Goal: Transaction & Acquisition: Purchase product/service

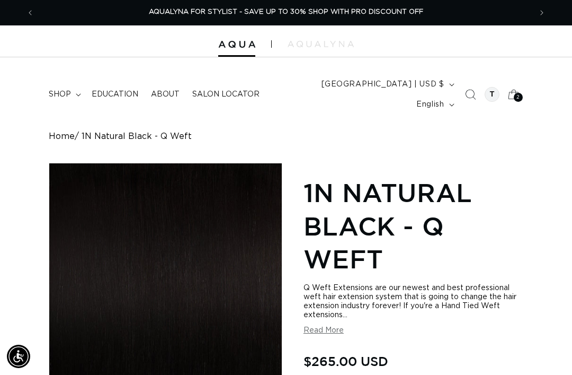
click at [525, 86] on icon at bounding box center [513, 94] width 23 height 23
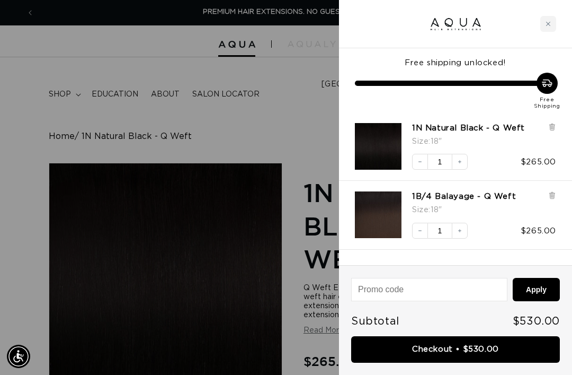
click at [546, 124] on div "1N Natural Black - Q Weft Size : 18"" at bounding box center [484, 136] width 144 height 26
click at [555, 125] on icon at bounding box center [553, 127] width 8 height 8
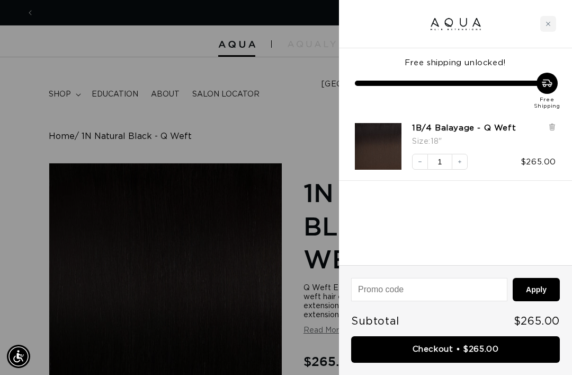
click at [551, 131] on div at bounding box center [553, 136] width 8 height 26
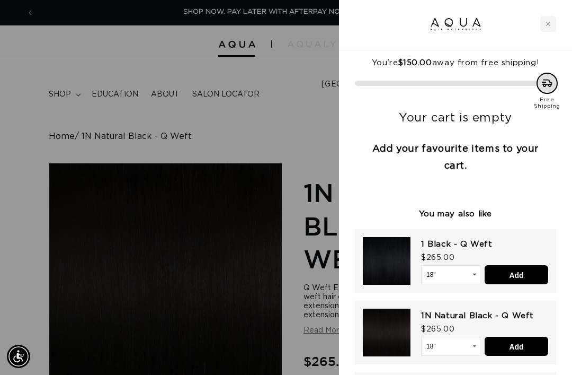
click at [114, 78] on div at bounding box center [286, 187] width 572 height 375
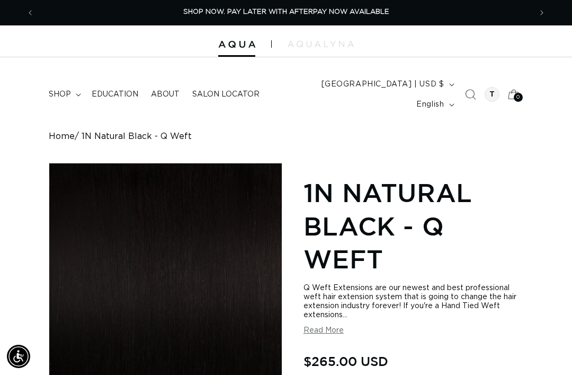
click at [109, 90] on span "Education" at bounding box center [115, 95] width 47 height 10
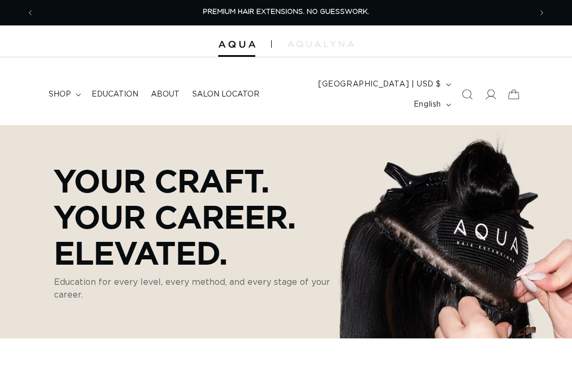
click at [63, 90] on span "shop" at bounding box center [60, 95] width 22 height 10
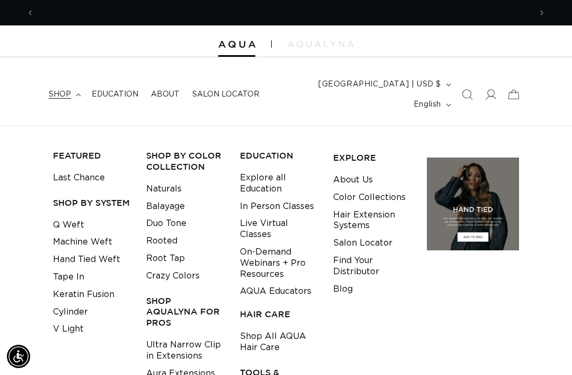
scroll to position [0, 497]
click at [65, 268] on link "Tape In" at bounding box center [68, 276] width 31 height 17
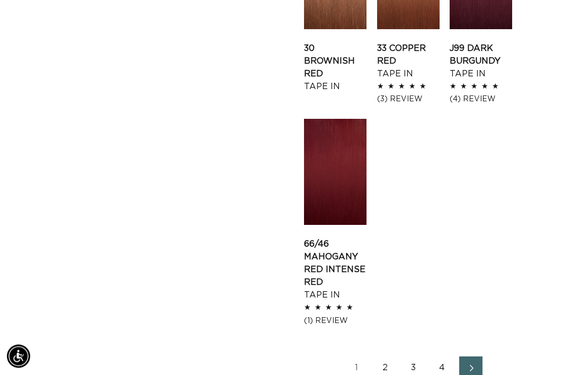
scroll to position [1272, 0]
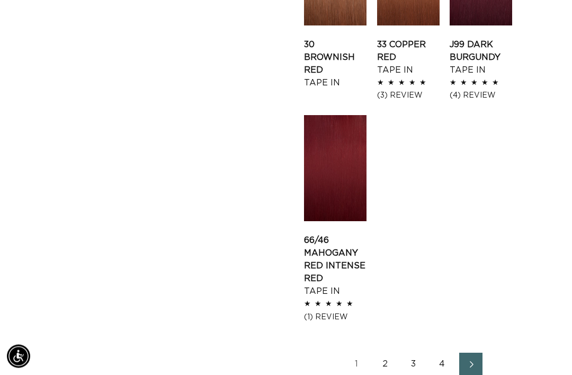
click at [383, 353] on link "2" at bounding box center [385, 364] width 23 height 23
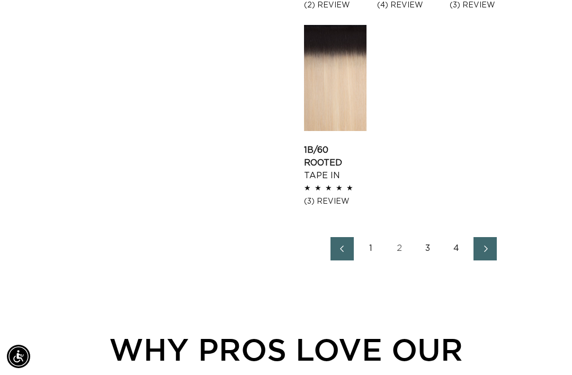
scroll to position [0, 994]
click at [432, 237] on link "3" at bounding box center [428, 248] width 23 height 23
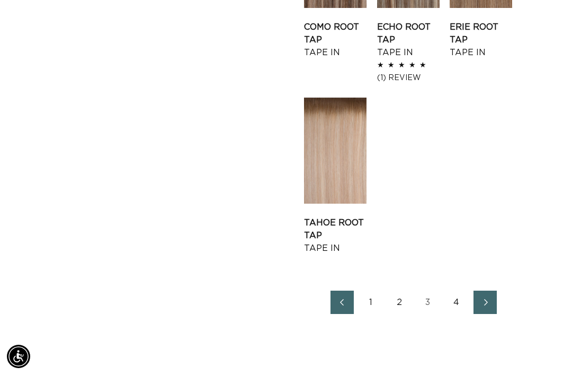
click at [455, 290] on link "4" at bounding box center [456, 301] width 23 height 23
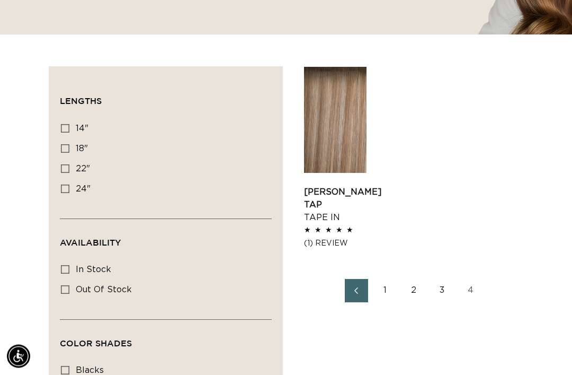
scroll to position [328, 0]
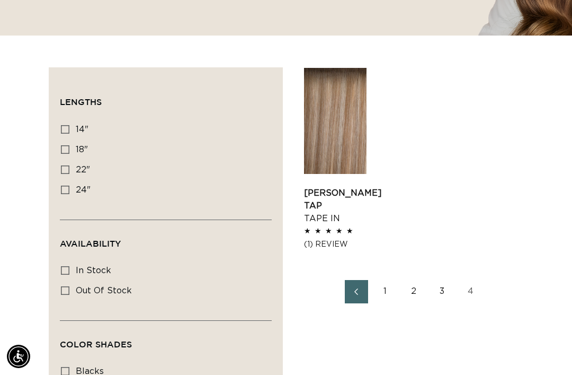
click at [445, 280] on link "3" at bounding box center [442, 291] width 23 height 23
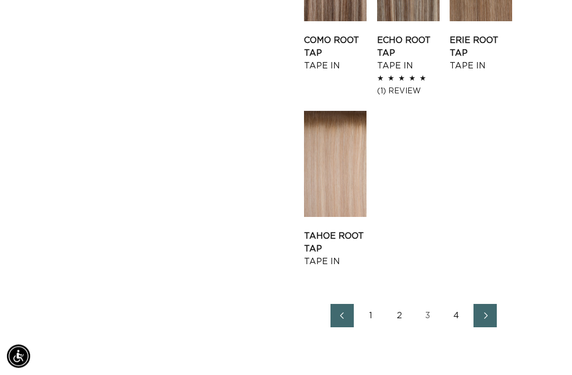
scroll to position [1226, 0]
click at [410, 304] on link "2" at bounding box center [399, 315] width 23 height 23
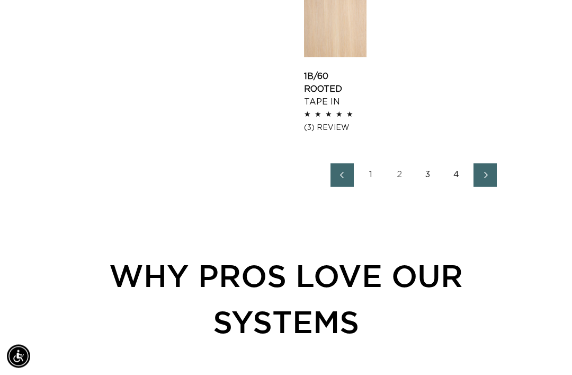
scroll to position [1436, 0]
click at [374, 163] on link "1" at bounding box center [370, 174] width 23 height 23
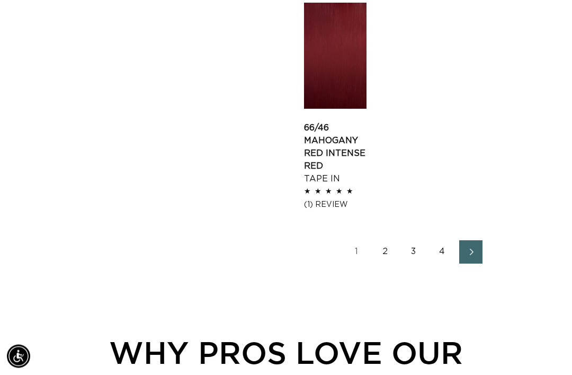
scroll to position [1383, 0]
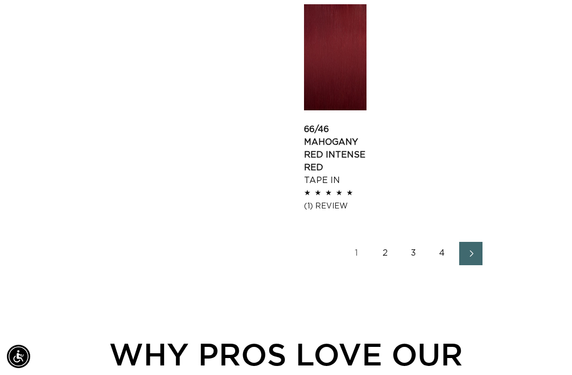
click at [386, 242] on link "2" at bounding box center [385, 253] width 23 height 23
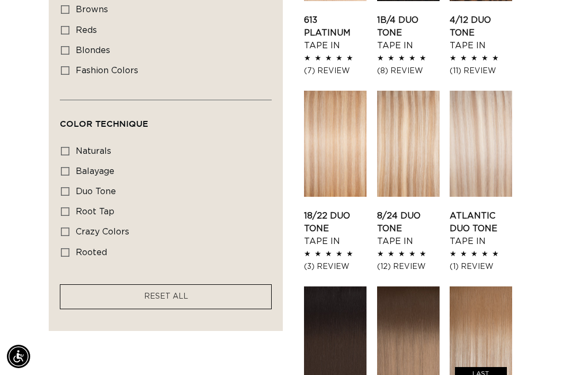
scroll to position [0, 497]
click at [493, 209] on link "Atlantic Duo Tone Tape In" at bounding box center [481, 228] width 63 height 38
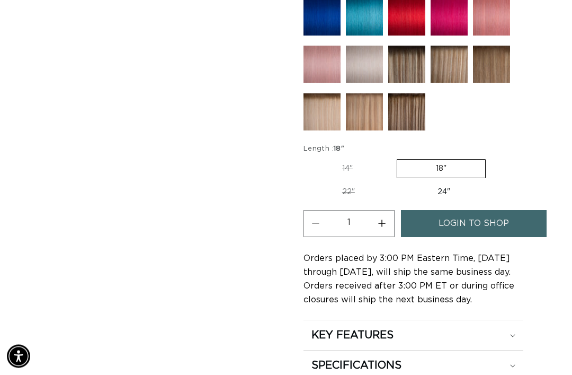
scroll to position [648, 0]
click at [358, 160] on label "14" Variant sold out or unavailable" at bounding box center [348, 169] width 88 height 18
click at [307, 157] on input "14" Variant sold out or unavailable" at bounding box center [306, 157] width 1 height 1
radio input "true"
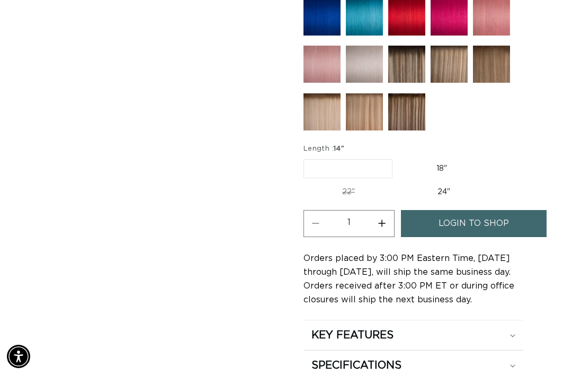
click at [436, 222] on link "login to shop" at bounding box center [474, 223] width 146 height 27
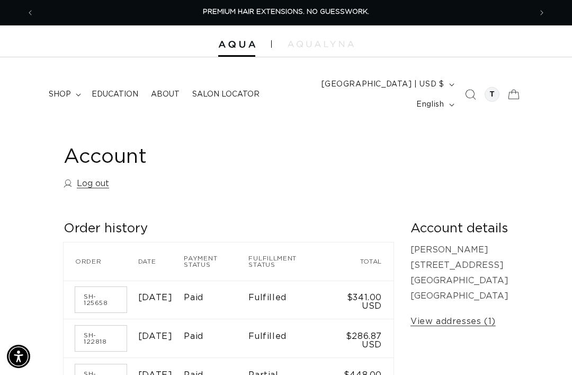
click at [63, 90] on span "shop" at bounding box center [60, 95] width 22 height 10
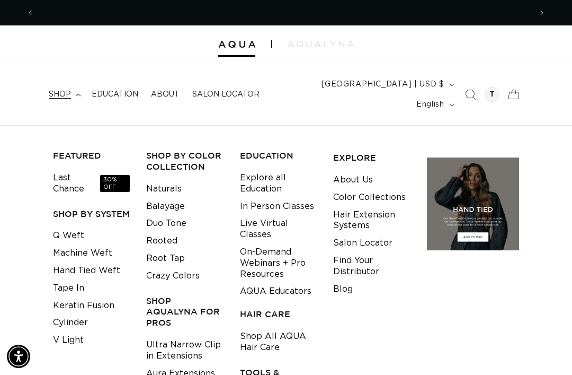
scroll to position [0, 497]
click at [59, 279] on link "Tape In" at bounding box center [68, 287] width 31 height 17
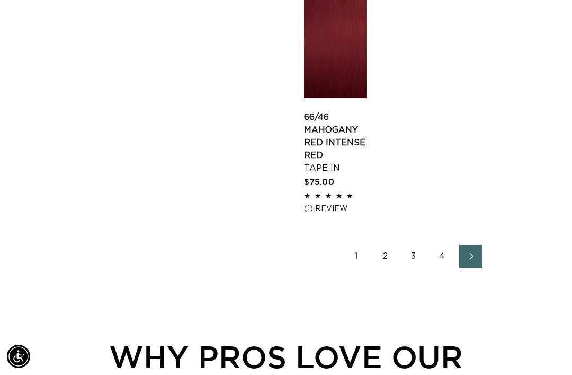
scroll to position [0, 994]
click at [387, 244] on link "2" at bounding box center [385, 255] width 23 height 23
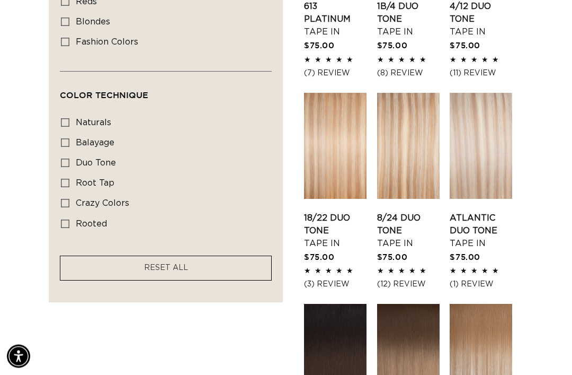
scroll to position [738, 0]
click at [482, 211] on link "Atlantic Duo Tone Tape In" at bounding box center [481, 230] width 63 height 38
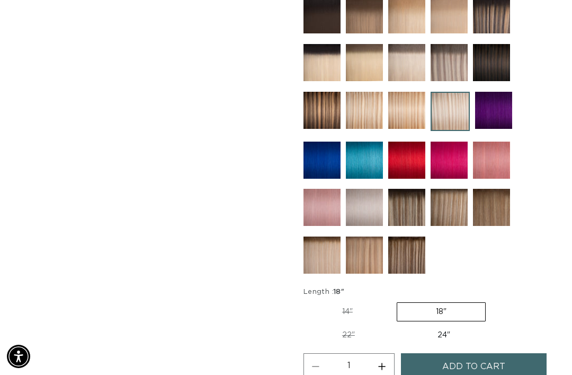
scroll to position [604, 0]
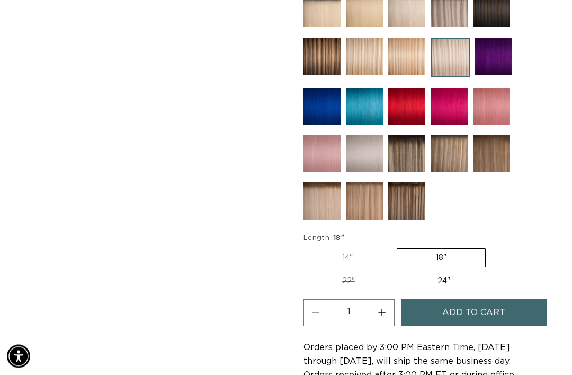
click at [371, 249] on label "14" Variant sold out or unavailable" at bounding box center [348, 258] width 88 height 18
click at [307, 246] on input "14" Variant sold out or unavailable" at bounding box center [306, 246] width 1 height 1
radio input "true"
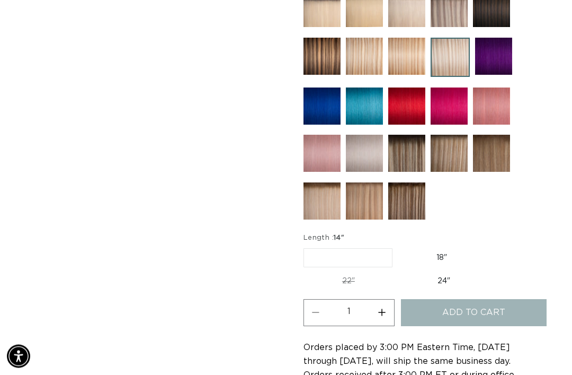
scroll to position [605, 0]
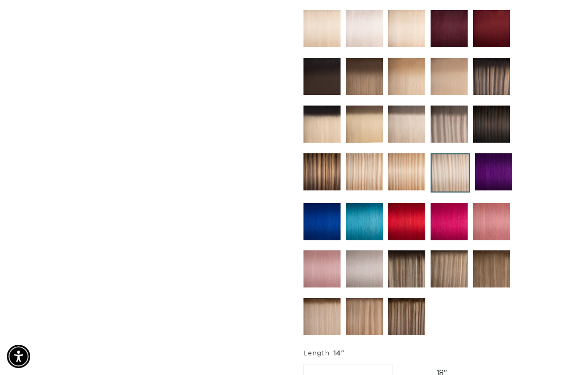
scroll to position [0, 994]
click at [334, 304] on img at bounding box center [322, 316] width 37 height 37
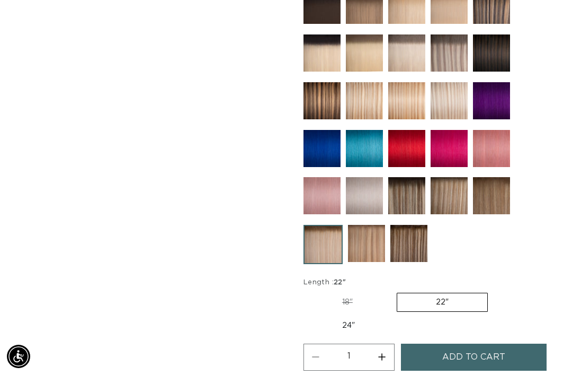
scroll to position [0, 497]
click at [461, 187] on img at bounding box center [449, 195] width 37 height 37
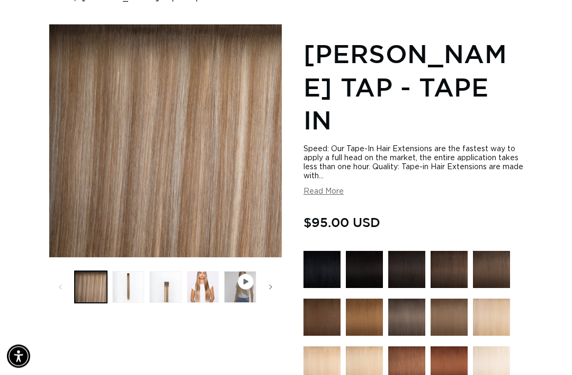
click at [129, 271] on button "Load image 2 in gallery view" at bounding box center [128, 287] width 32 height 32
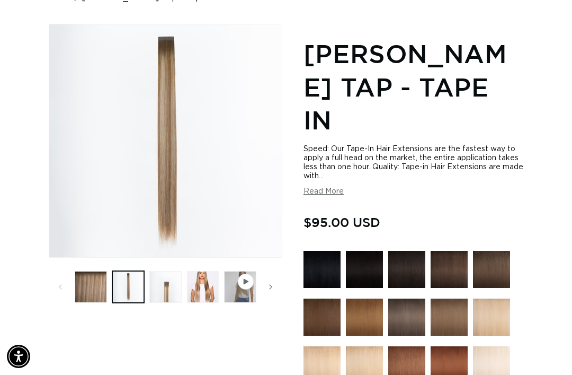
scroll to position [0, 497]
click at [156, 271] on button "Load image 3 in gallery view" at bounding box center [165, 287] width 32 height 32
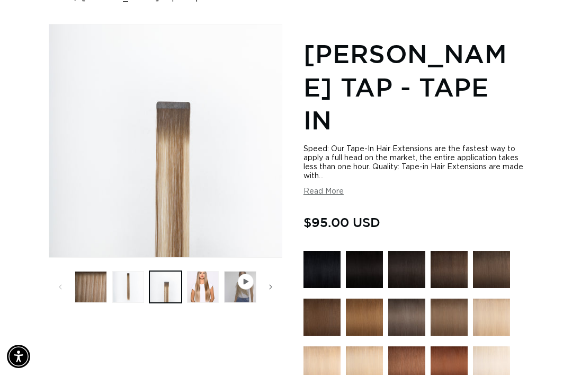
click at [190, 271] on button "Load image 4 in gallery view" at bounding box center [203, 287] width 32 height 32
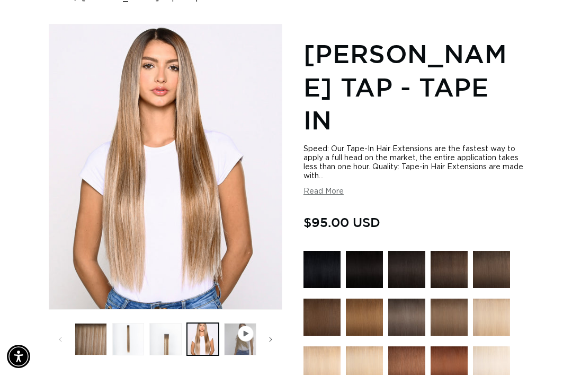
scroll to position [0, 994]
click at [92, 323] on button "Load image 1 in gallery view" at bounding box center [91, 339] width 32 height 32
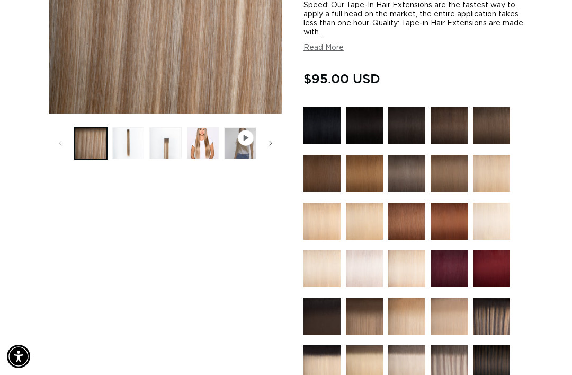
scroll to position [0, 497]
click at [316, 250] on img at bounding box center [322, 268] width 37 height 37
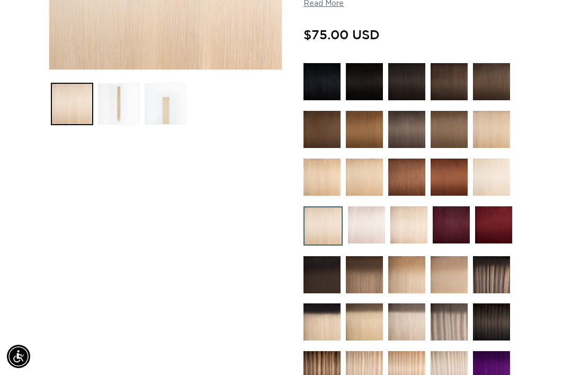
scroll to position [0, 497]
click at [415, 216] on img at bounding box center [409, 224] width 37 height 37
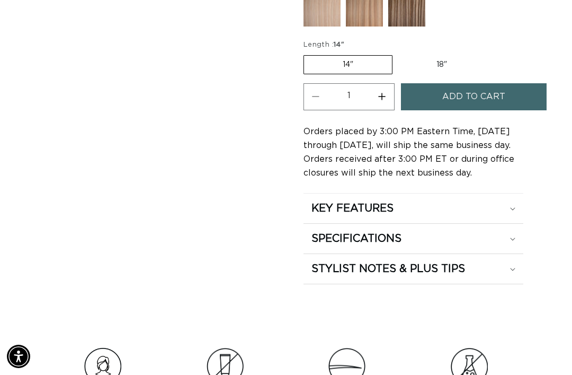
click at [516, 207] on icon at bounding box center [512, 208] width 5 height 3
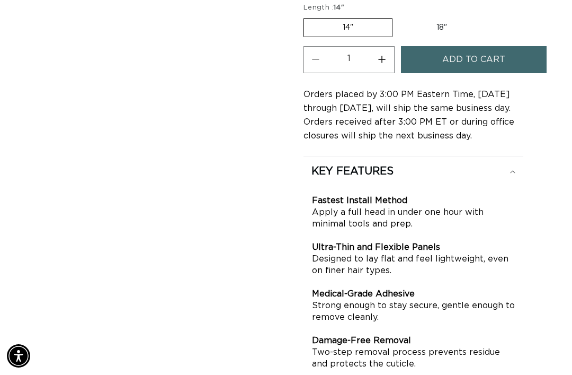
scroll to position [835, 0]
click at [517, 165] on summary "KEY FEATURES" at bounding box center [414, 171] width 220 height 30
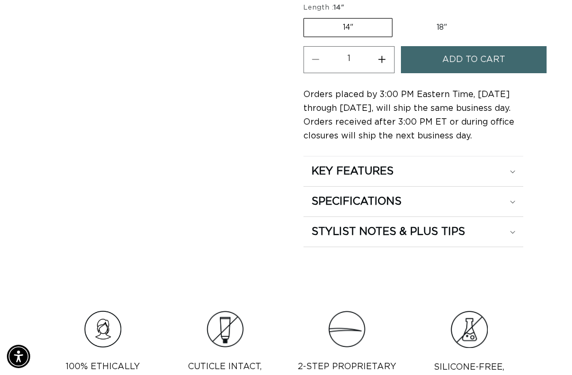
click at [522, 187] on summary "SPECIFICATIONS" at bounding box center [414, 202] width 220 height 30
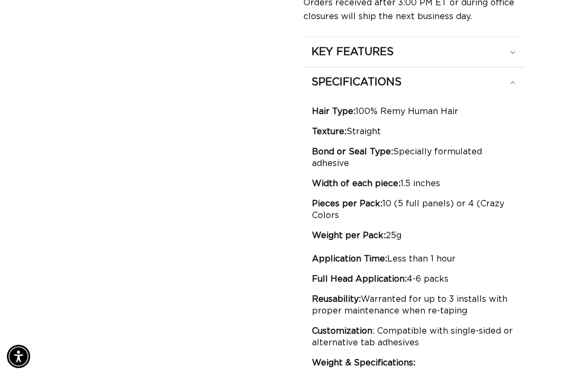
scroll to position [0, 0]
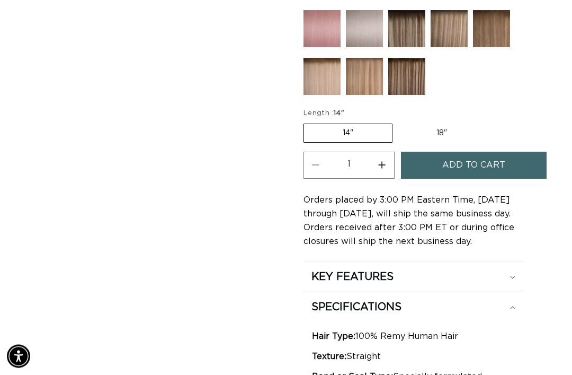
click at [502, 152] on span "Add to cart" at bounding box center [474, 165] width 63 height 27
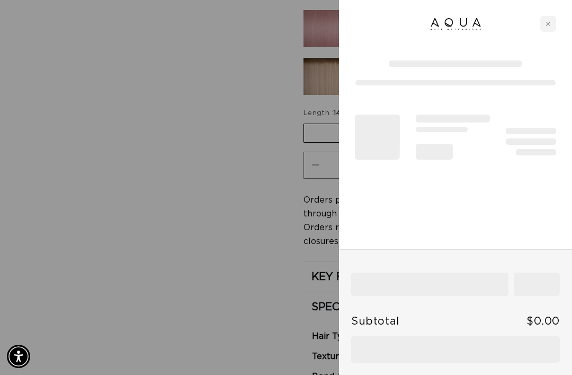
scroll to position [0, 497]
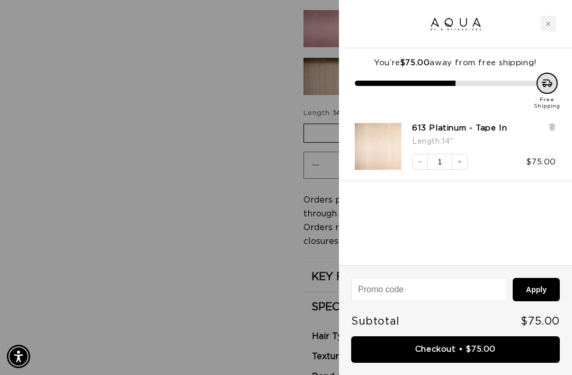
click at [546, 23] on icon "Close cart" at bounding box center [548, 23] width 5 height 5
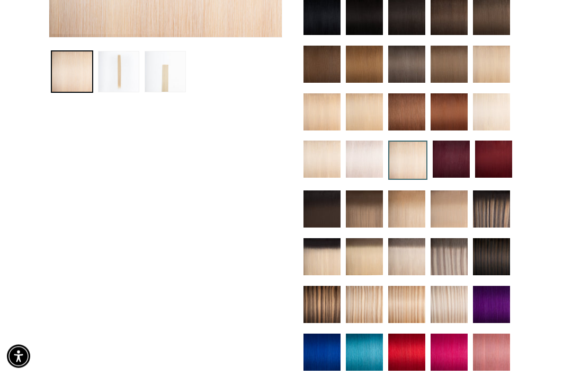
scroll to position [0, 0]
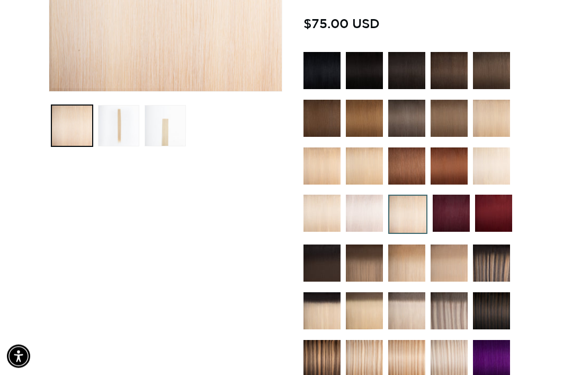
click at [500, 104] on img at bounding box center [491, 118] width 37 height 37
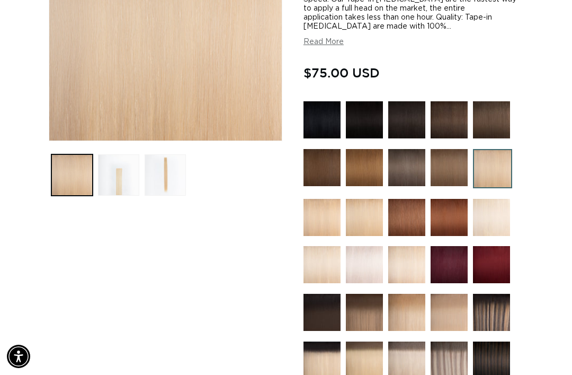
scroll to position [0, 994]
click at [160, 162] on button "Load image 3 in gallery view" at bounding box center [165, 175] width 41 height 41
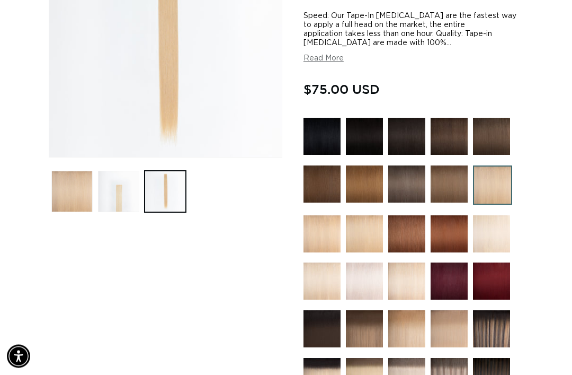
scroll to position [239, 0]
click at [370, 226] on img at bounding box center [364, 233] width 37 height 37
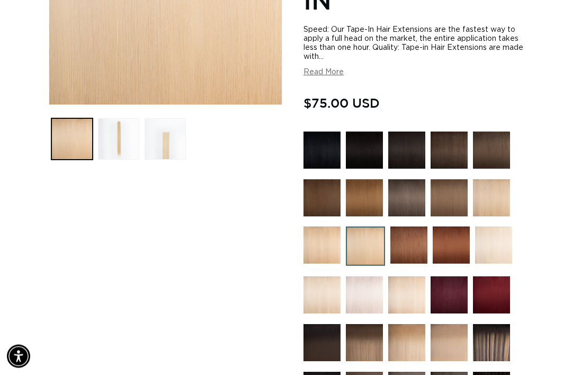
scroll to position [293, 0]
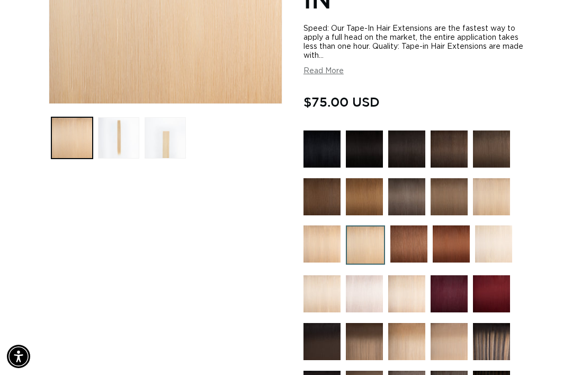
click at [505, 186] on img at bounding box center [491, 196] width 37 height 37
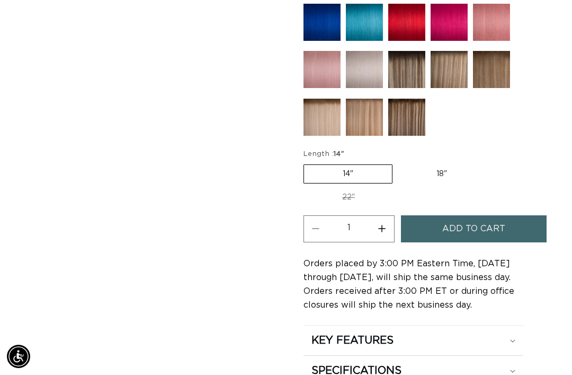
scroll to position [0, 994]
click at [526, 215] on button "Add to cart" at bounding box center [474, 228] width 146 height 27
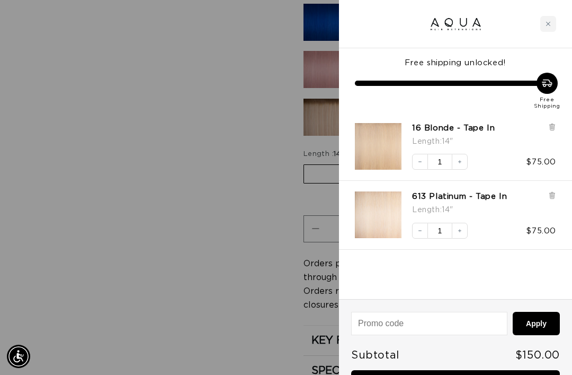
scroll to position [0, 497]
click at [553, 195] on icon at bounding box center [552, 195] width 4 height 5
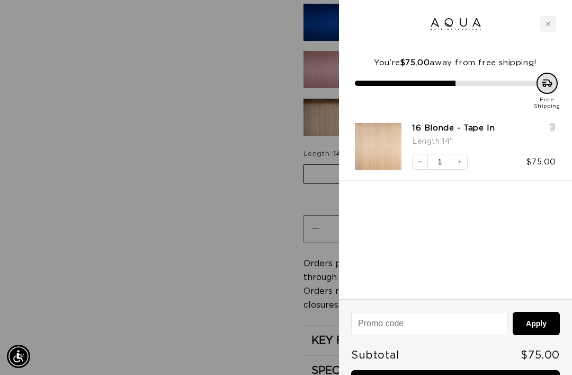
click at [550, 30] on div "Close cart" at bounding box center [549, 24] width 16 height 16
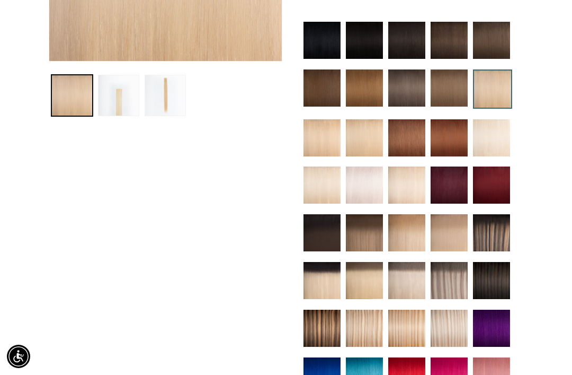
scroll to position [0, 0]
click at [328, 171] on img at bounding box center [322, 184] width 37 height 37
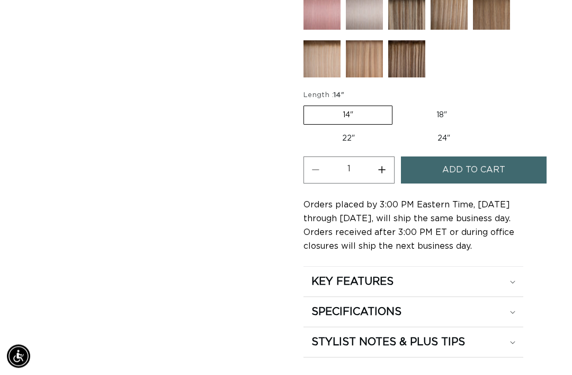
scroll to position [780, 0]
click at [531, 159] on button "Add to cart" at bounding box center [474, 169] width 146 height 27
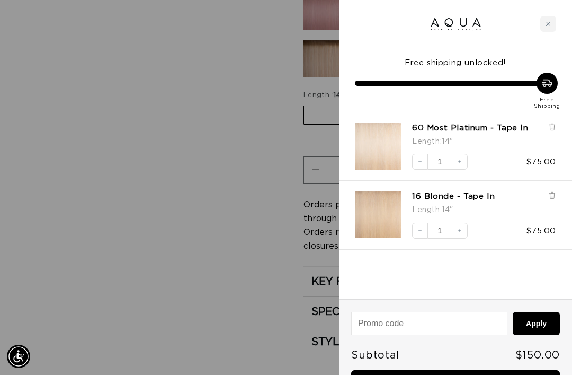
scroll to position [0, 994]
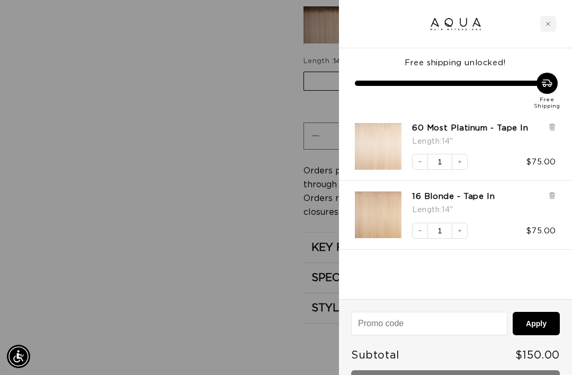
scroll to position [0, 0]
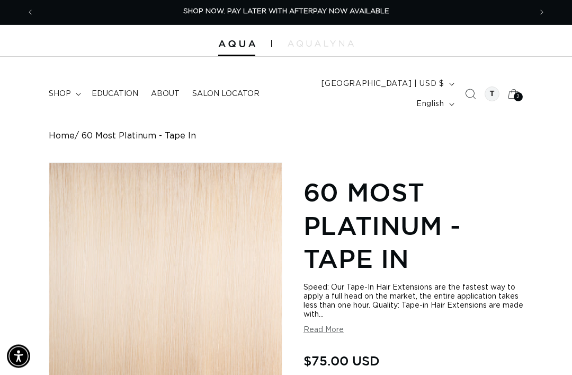
scroll to position [1, 0]
click at [516, 92] on div "2 2" at bounding box center [518, 96] width 9 height 9
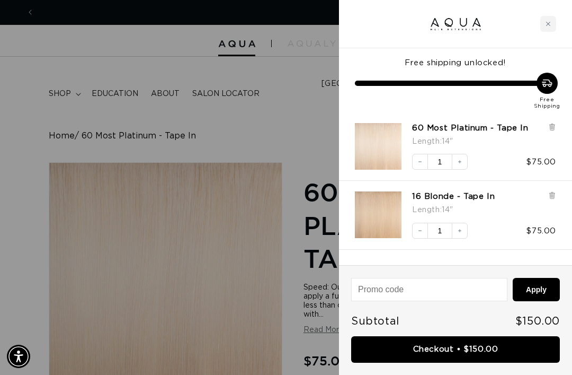
scroll to position [0, 994]
click at [553, 126] on icon at bounding box center [552, 127] width 4 height 5
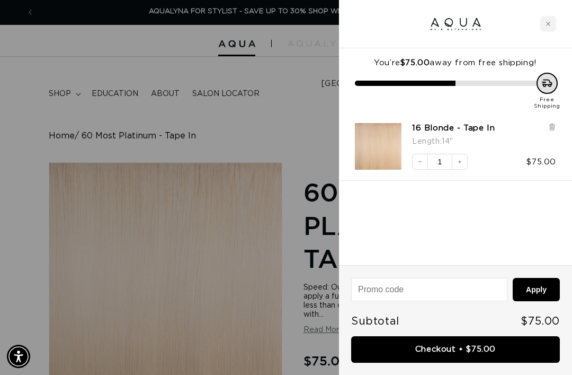
click at [548, 21] on icon "Close cart" at bounding box center [548, 23] width 5 height 5
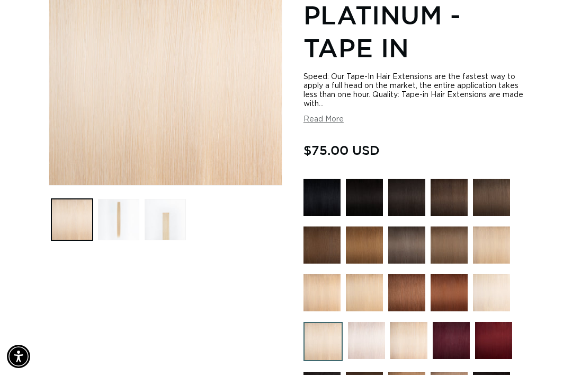
scroll to position [0, 497]
click at [456, 237] on img at bounding box center [449, 244] width 37 height 37
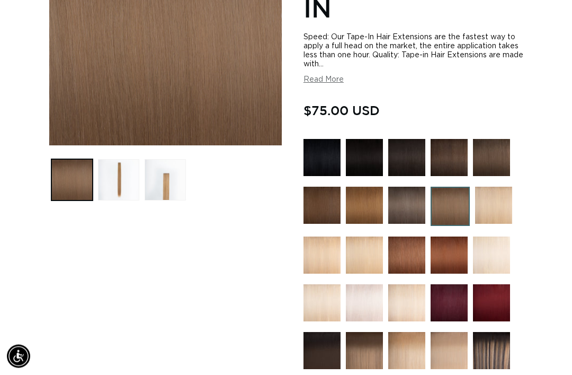
scroll to position [251, 0]
click at [417, 200] on img at bounding box center [406, 205] width 37 height 37
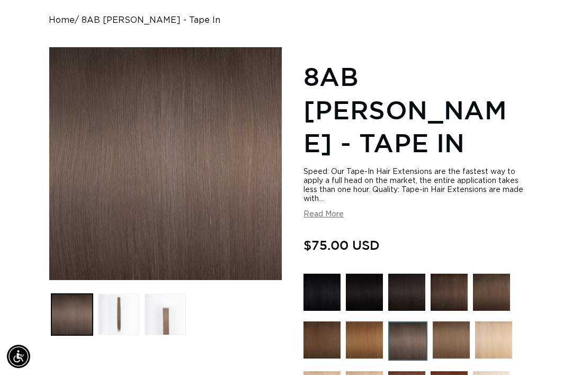
scroll to position [0, 994]
click at [451, 333] on img at bounding box center [451, 339] width 37 height 37
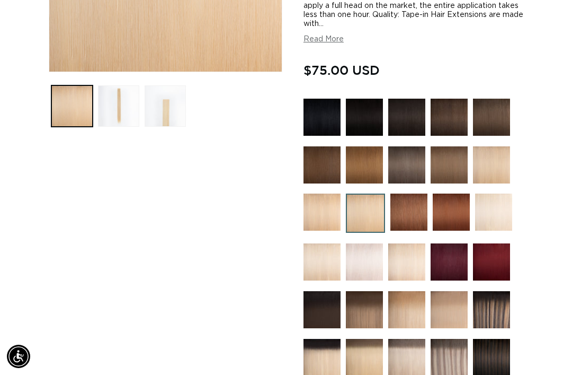
scroll to position [0, 497]
click at [327, 258] on img at bounding box center [322, 261] width 37 height 37
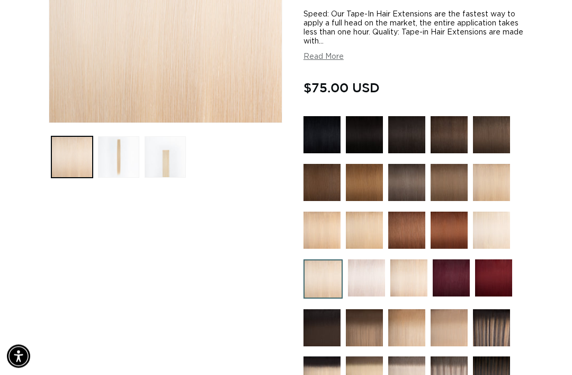
scroll to position [273, 0]
click at [370, 262] on img at bounding box center [366, 277] width 37 height 37
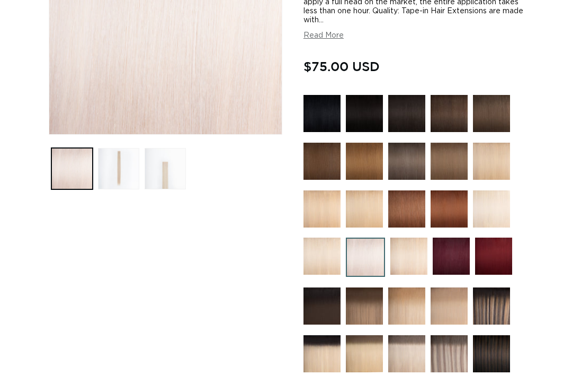
scroll to position [331, 0]
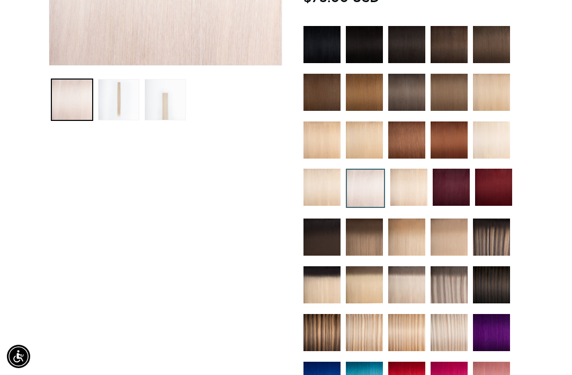
click at [412, 171] on img at bounding box center [409, 187] width 37 height 37
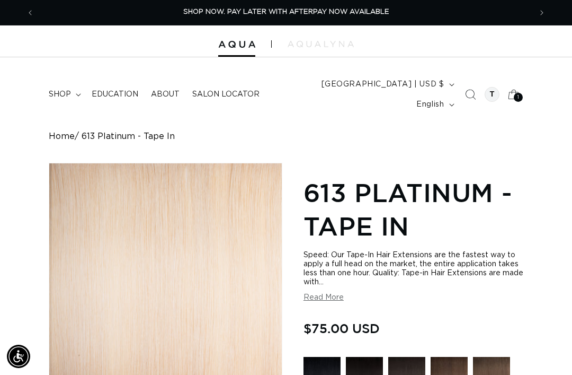
click at [466, 90] on icon "Search" at bounding box center [471, 95] width 11 height 11
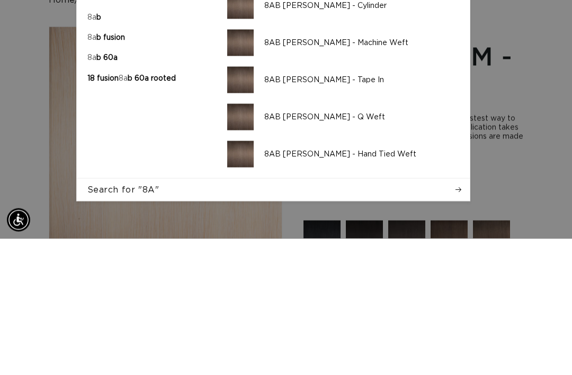
type input "8A"
click at [411, 211] on p "8AB Ash Brown - Tape In" at bounding box center [361, 216] width 195 height 10
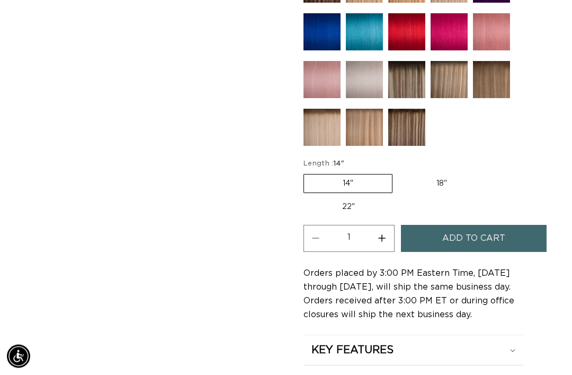
scroll to position [712, 0]
click at [498, 227] on span "Add to cart" at bounding box center [474, 238] width 63 height 27
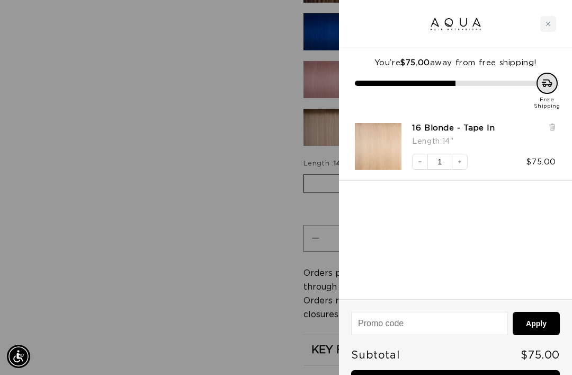
scroll to position [0, 497]
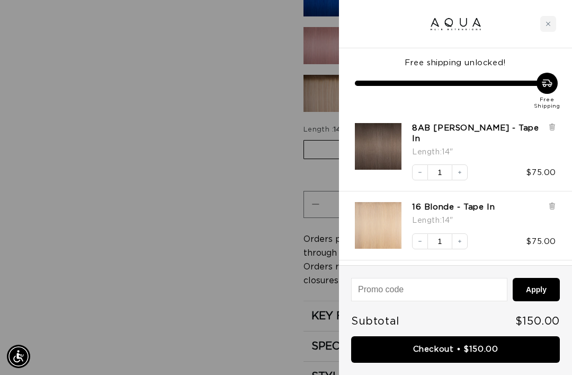
scroll to position [0, 0]
click at [551, 126] on icon at bounding box center [552, 127] width 4 height 5
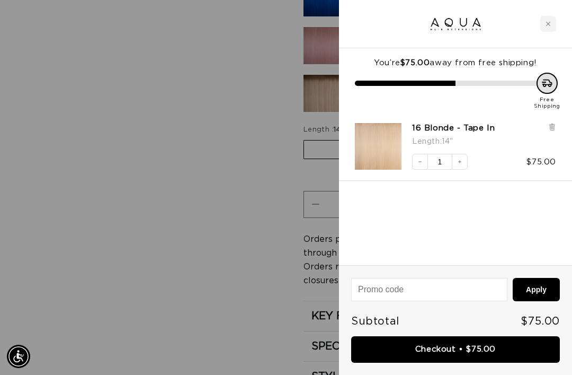
click at [553, 132] on div at bounding box center [553, 136] width 8 height 26
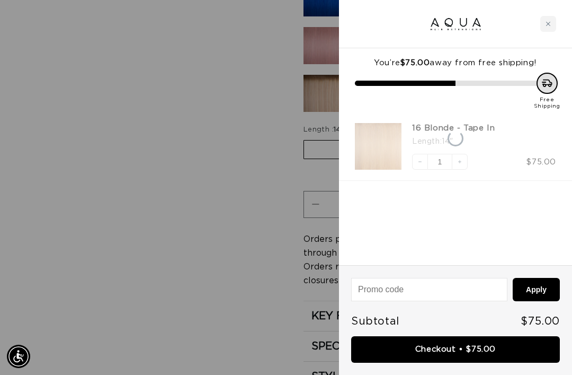
scroll to position [0, 497]
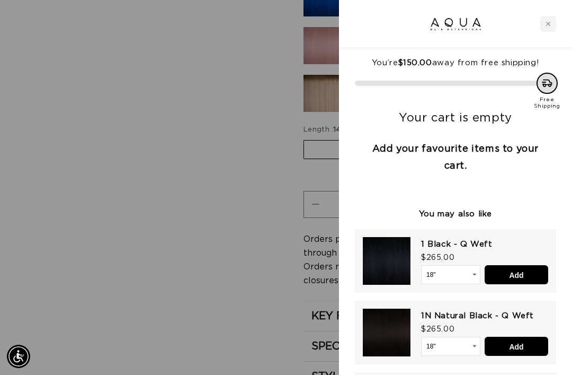
click at [551, 21] on div "Close cart" at bounding box center [549, 24] width 16 height 16
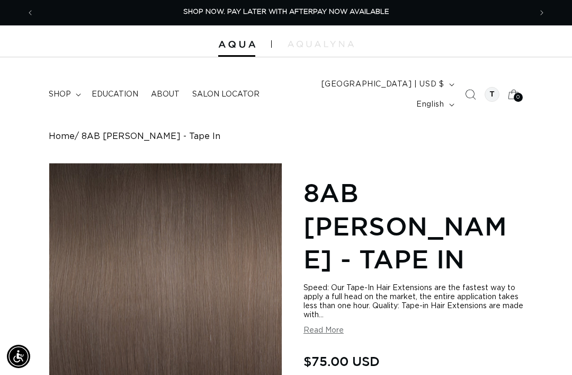
click at [466, 90] on icon "Search" at bounding box center [470, 94] width 11 height 11
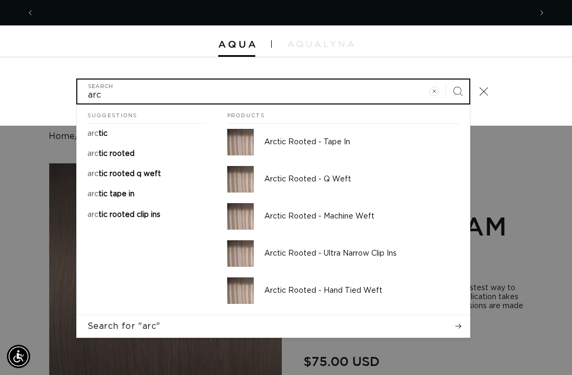
scroll to position [0, 994]
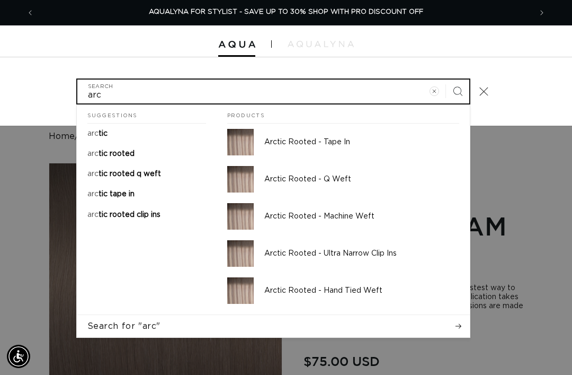
type input "arc"
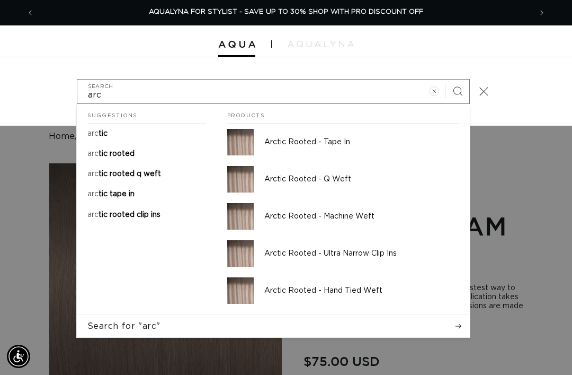
click at [348, 137] on p "Arctic Rooted - Tape In" at bounding box center [361, 142] width 195 height 10
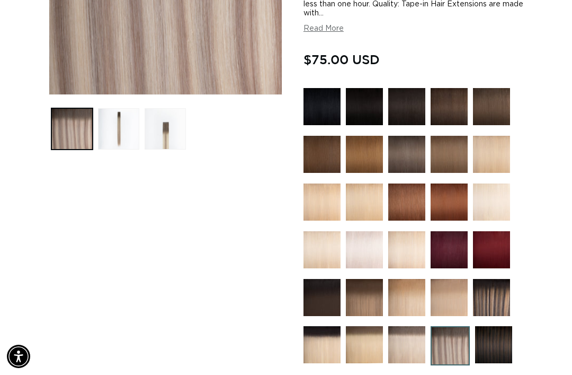
scroll to position [0, 497]
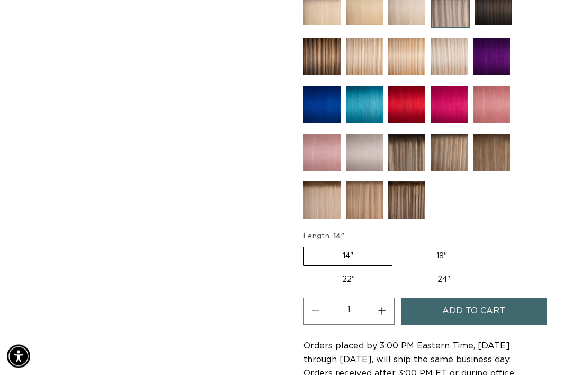
click at [382, 311] on button "Increase quantity for Arctic Rooted - Tape In" at bounding box center [382, 311] width 24 height 27
type input "2"
click at [484, 297] on span "Add to cart" at bounding box center [474, 310] width 63 height 27
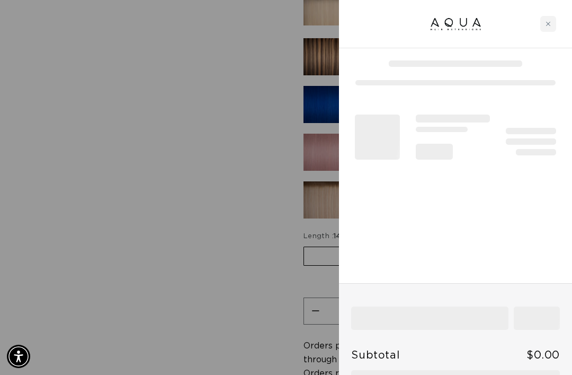
scroll to position [0, 994]
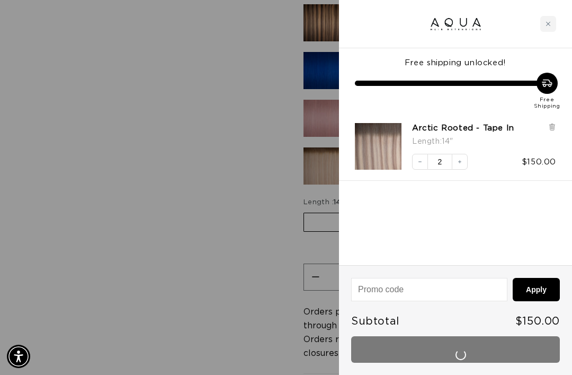
scroll to position [0, 0]
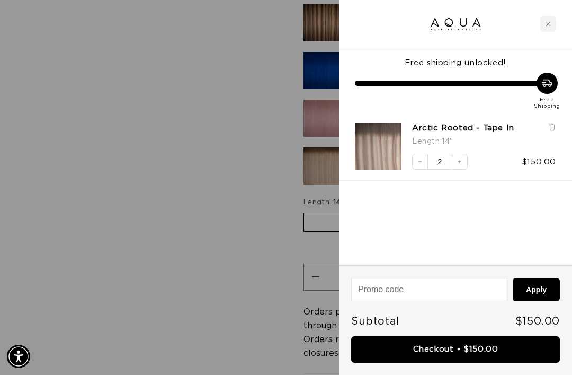
click at [549, 23] on icon "Close cart" at bounding box center [548, 23] width 5 height 5
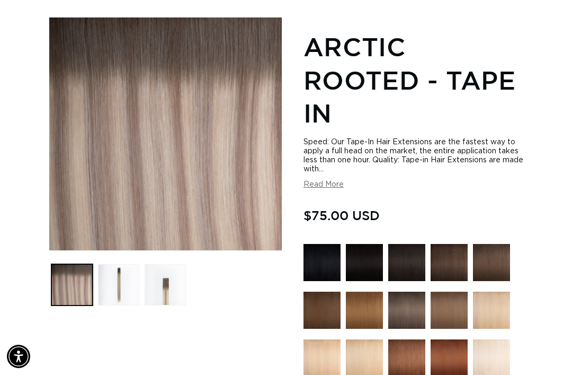
scroll to position [0, 497]
click at [125, 264] on button "Load image 2 in gallery view" at bounding box center [118, 284] width 41 height 41
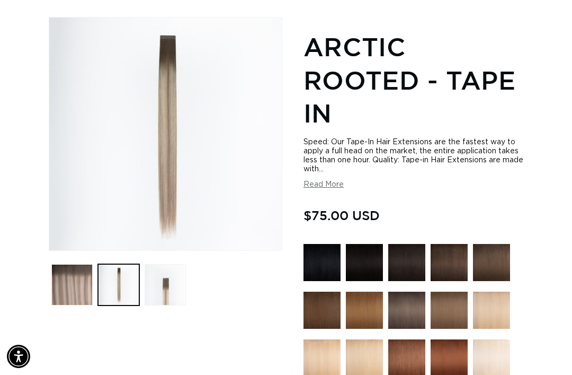
scroll to position [145, 0]
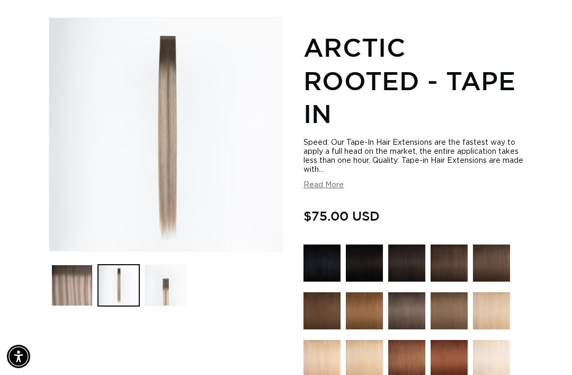
click at [166, 266] on button "Load image 3 in gallery view" at bounding box center [165, 284] width 41 height 41
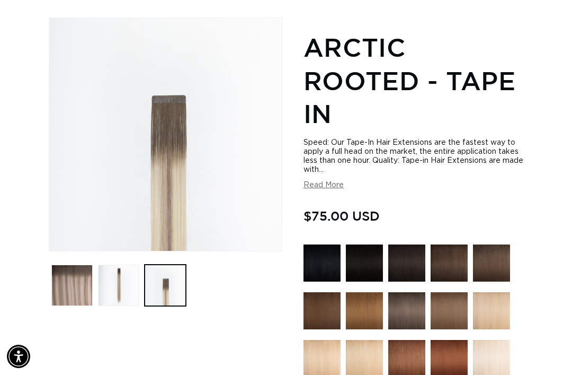
scroll to position [0, 994]
click at [123, 277] on button "Load image 2 in gallery view" at bounding box center [118, 284] width 41 height 41
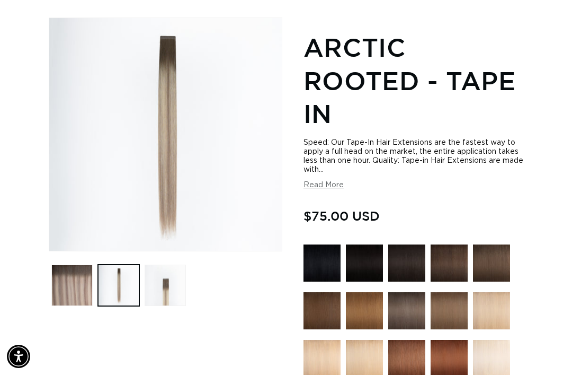
click at [80, 271] on button "Load image 1 in gallery view" at bounding box center [71, 284] width 41 height 41
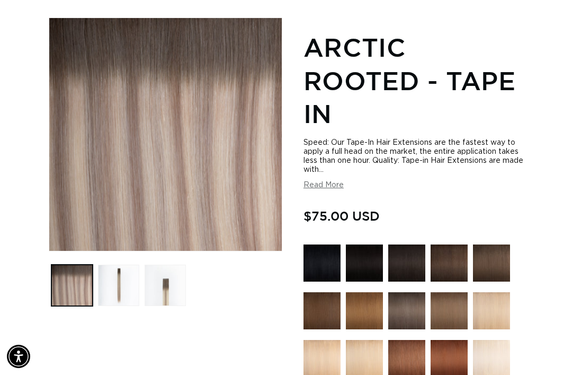
scroll to position [0, 0]
click at [122, 277] on button "Load image 2 in gallery view" at bounding box center [118, 284] width 41 height 41
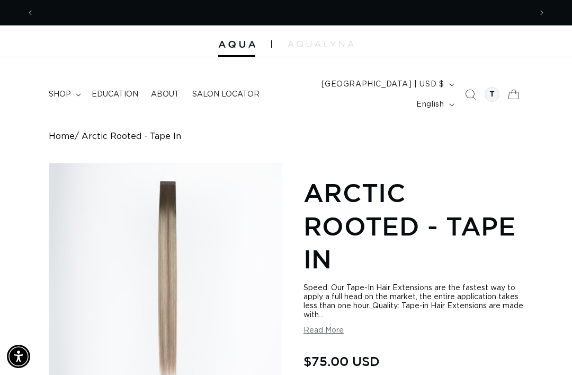
scroll to position [0, 497]
